Goal: Task Accomplishment & Management: Manage account settings

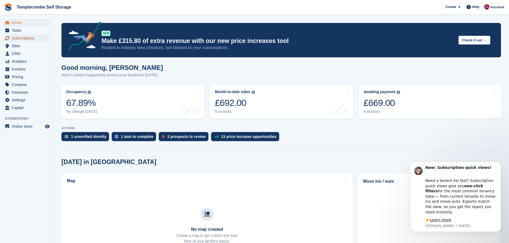
click at [28, 40] on span "Subscriptions" at bounding box center [28, 37] width 32 height 7
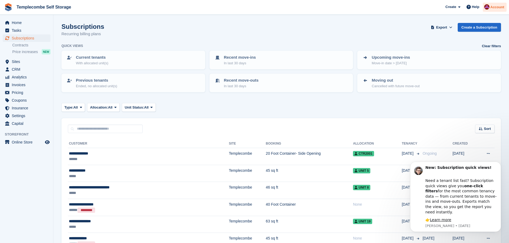
click at [494, 10] on span "Account" at bounding box center [497, 7] width 14 height 5
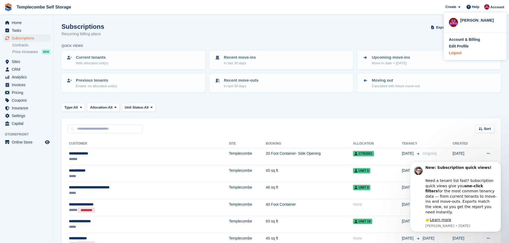
click at [455, 53] on div "Logout" at bounding box center [455, 53] width 13 height 6
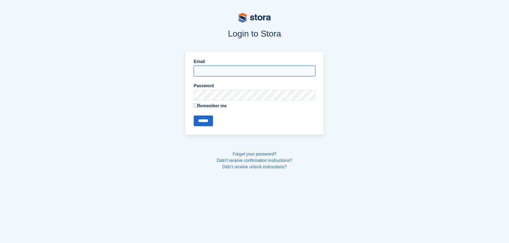
type input "**********"
